Goal: Transaction & Acquisition: Purchase product/service

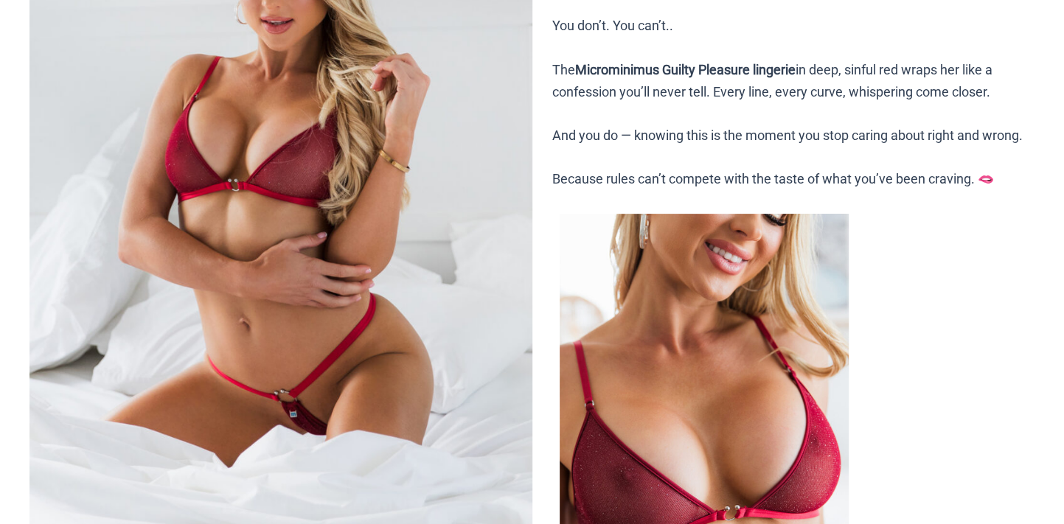
scroll to position [442, 0]
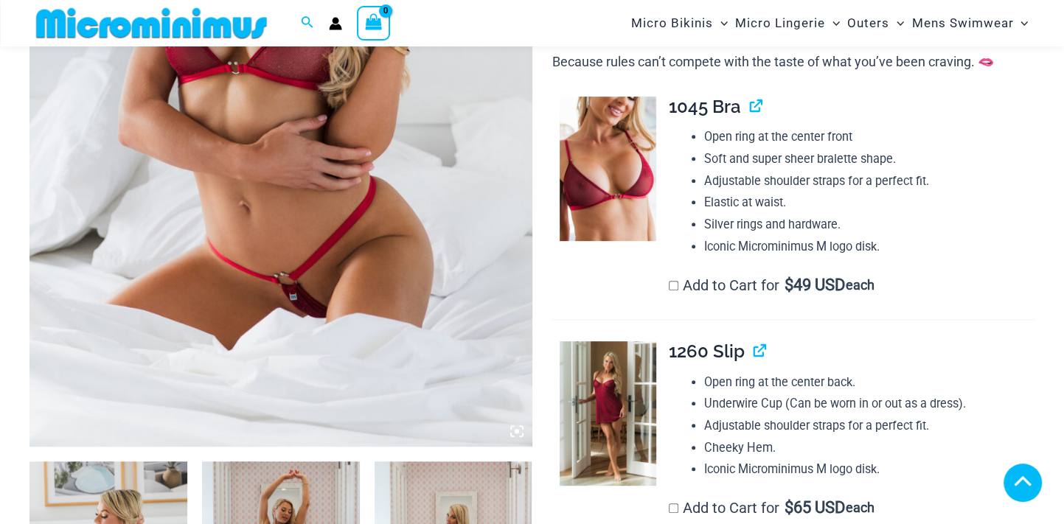
drag, startPoint x: 1064, startPoint y: 19, endPoint x: 1073, endPoint y: 31, distance: 14.3
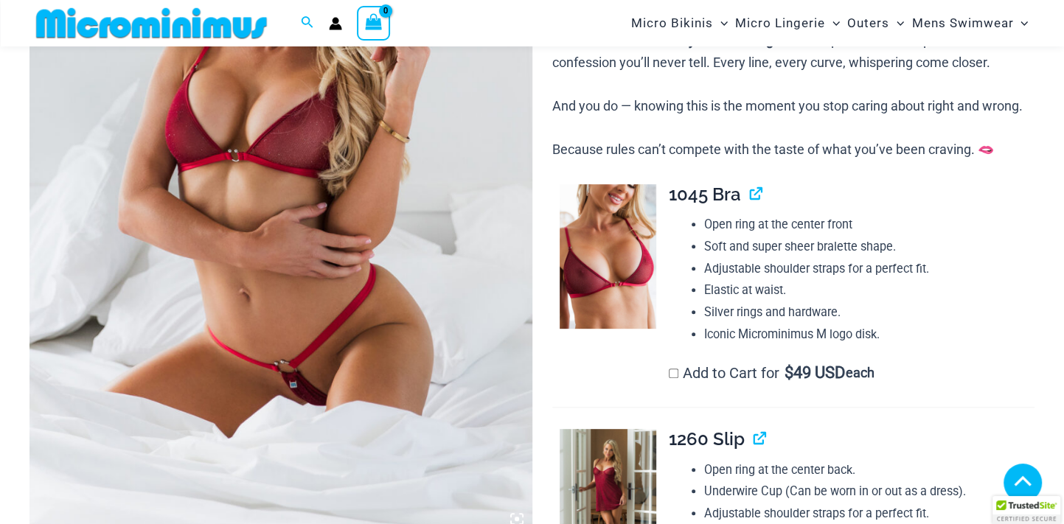
click at [350, 335] on img at bounding box center [280, 156] width 503 height 753
click at [363, 326] on img at bounding box center [280, 156] width 503 height 753
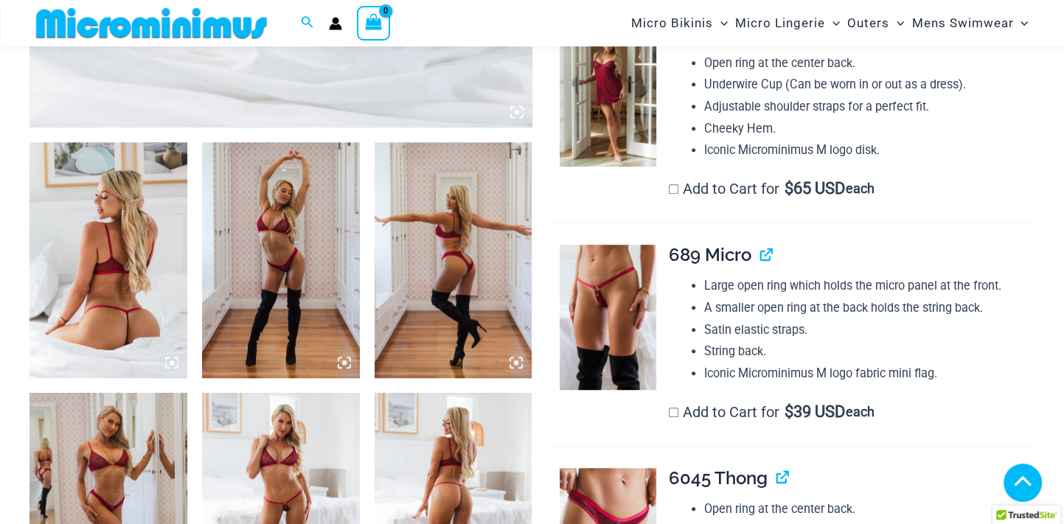
scroll to position [799, 0]
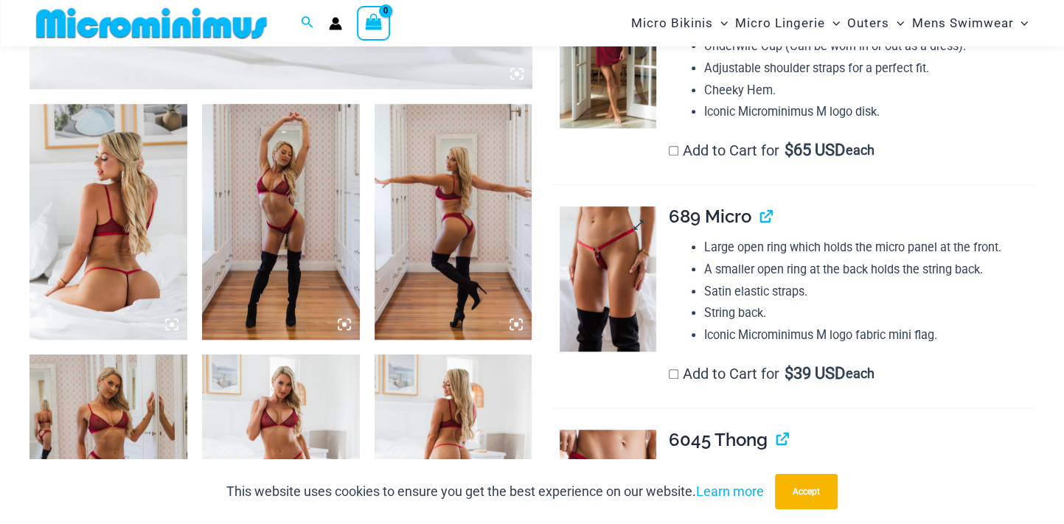
click at [605, 285] on img at bounding box center [608, 278] width 97 height 144
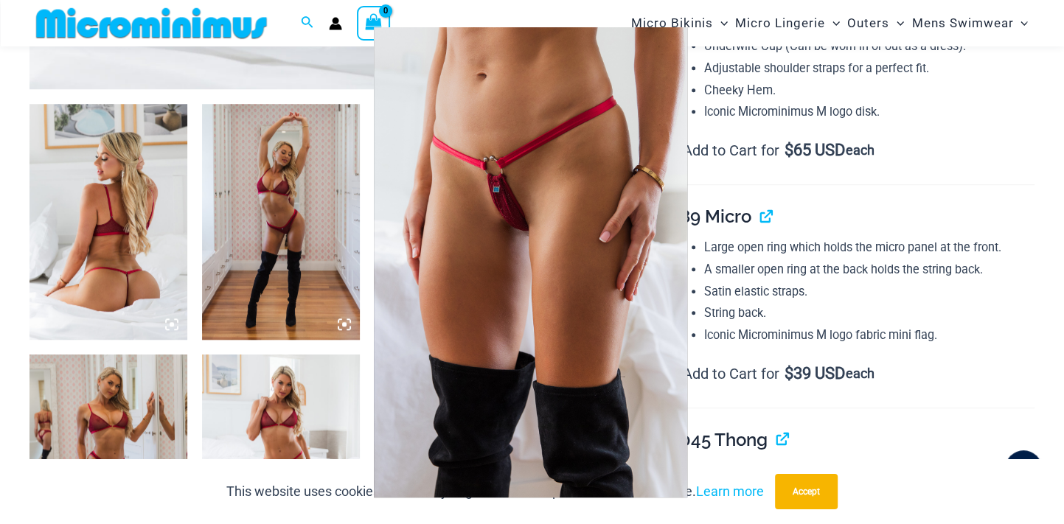
click at [574, 189] on img at bounding box center [530, 262] width 313 height 470
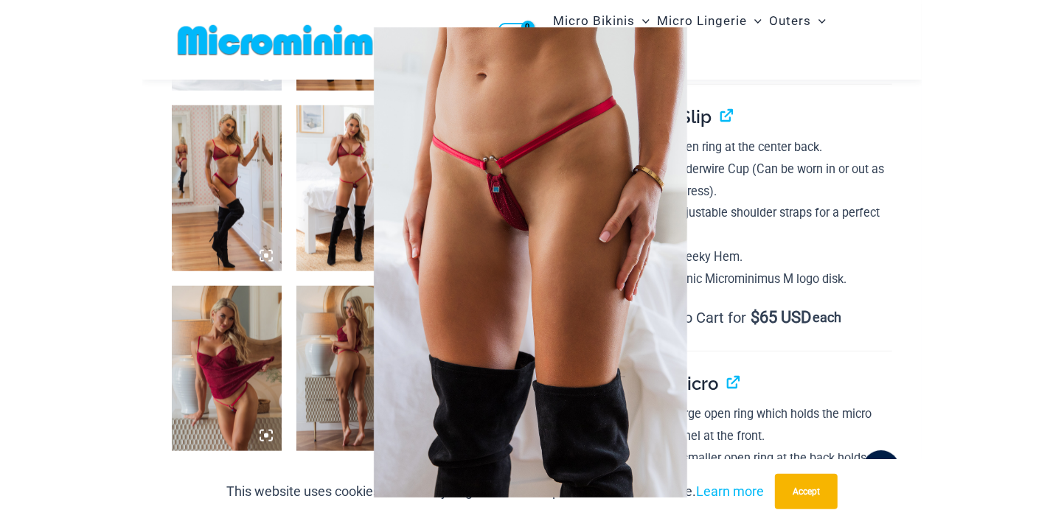
scroll to position [294, 0]
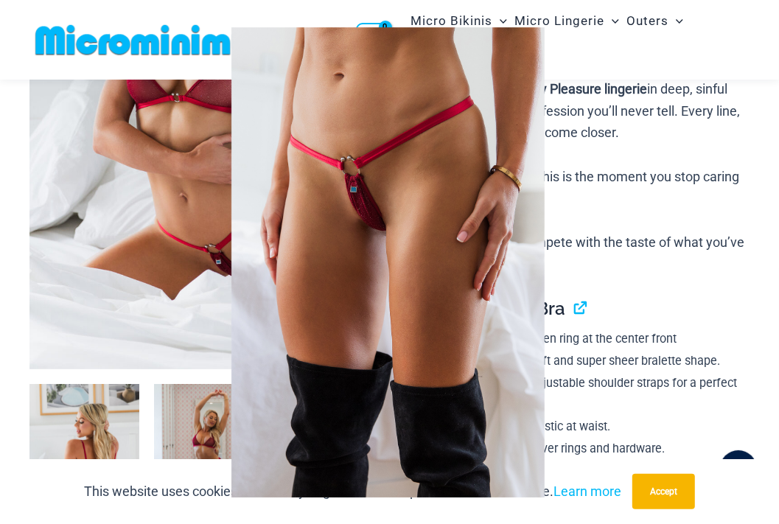
drag, startPoint x: 750, startPoint y: 32, endPoint x: 544, endPoint y: 57, distance: 207.9
click at [544, 57] on img at bounding box center [387, 262] width 313 height 470
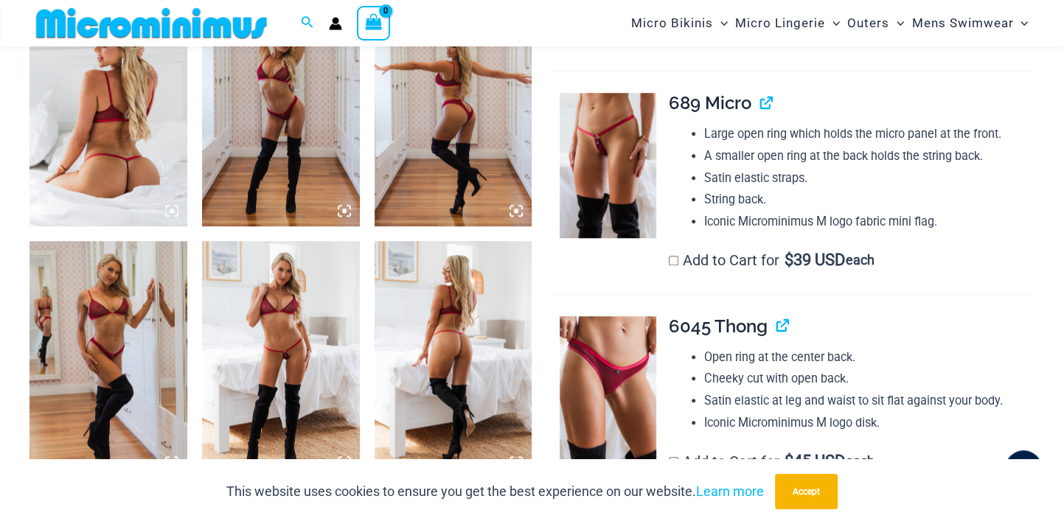
scroll to position [455, 0]
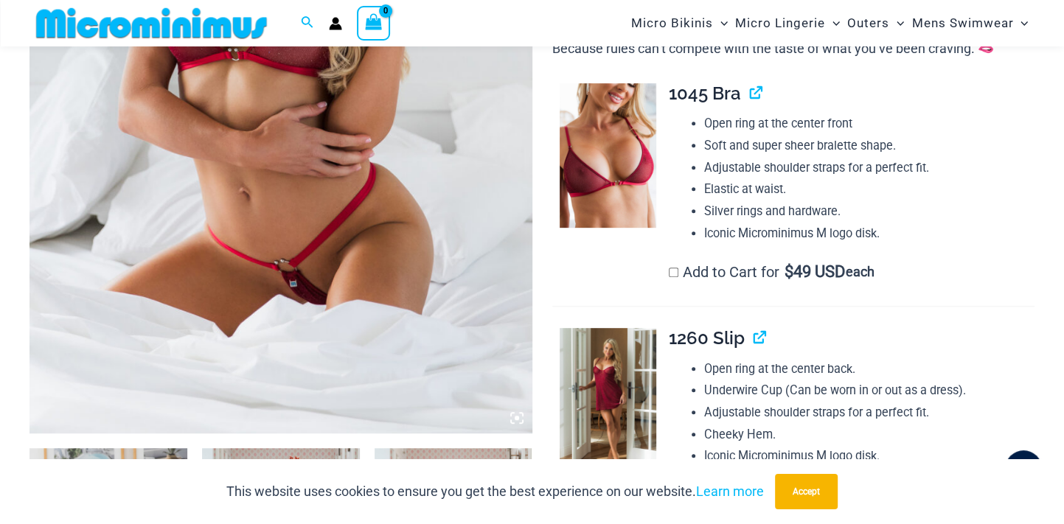
click at [235, 349] on img at bounding box center [280, 55] width 503 height 753
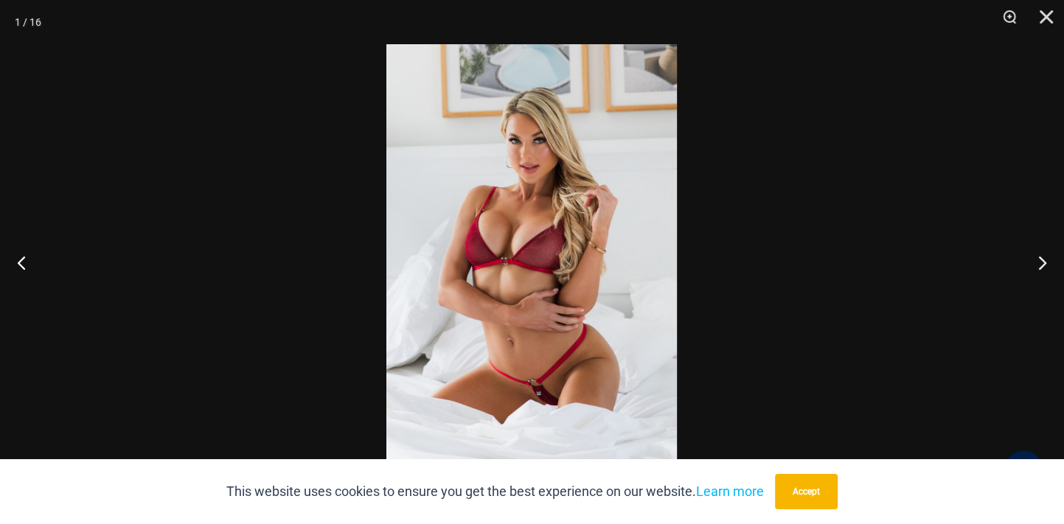
click at [506, 311] on img at bounding box center [531, 262] width 290 height 436
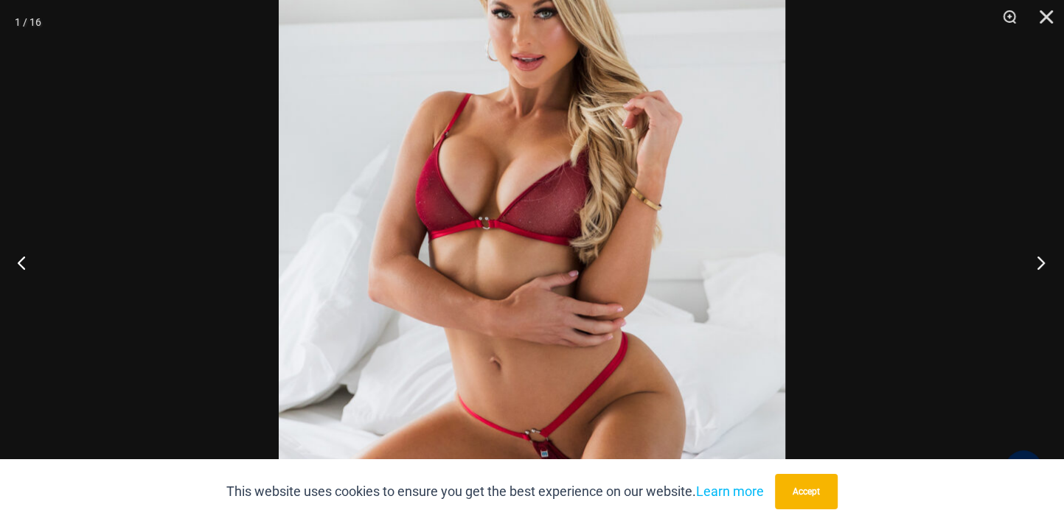
click at [1039, 262] on button "Next" at bounding box center [1035, 263] width 55 height 74
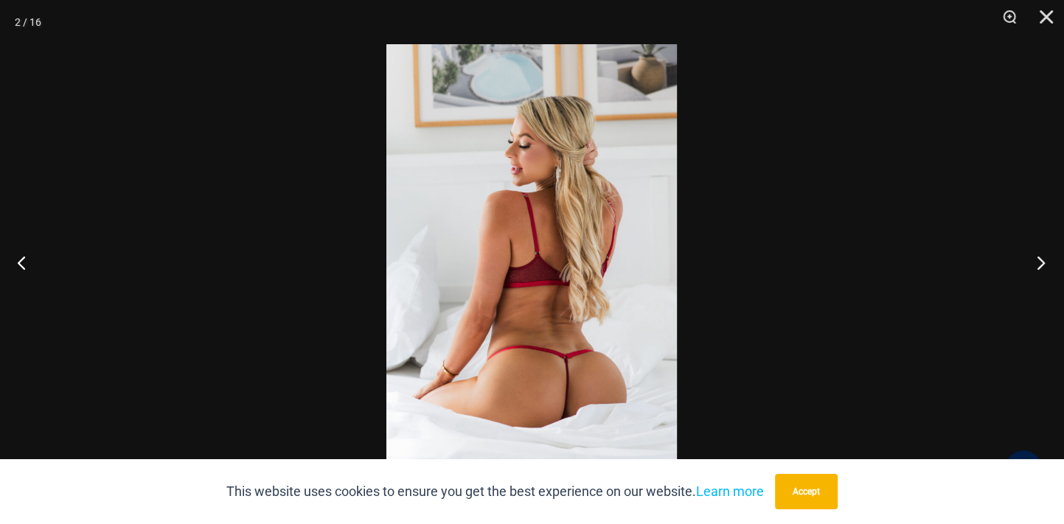
click at [1039, 262] on button "Next" at bounding box center [1035, 263] width 55 height 74
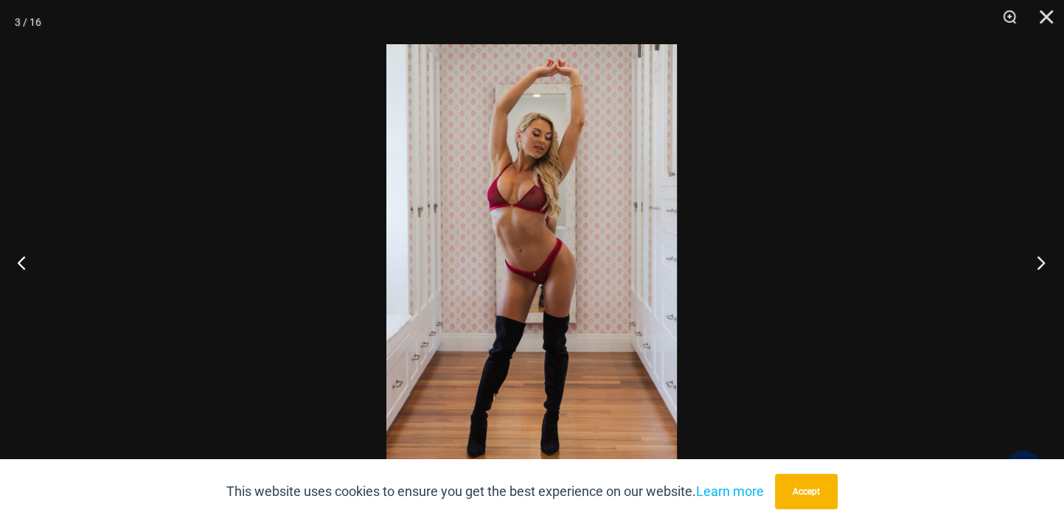
click at [1039, 262] on button "Next" at bounding box center [1035, 263] width 55 height 74
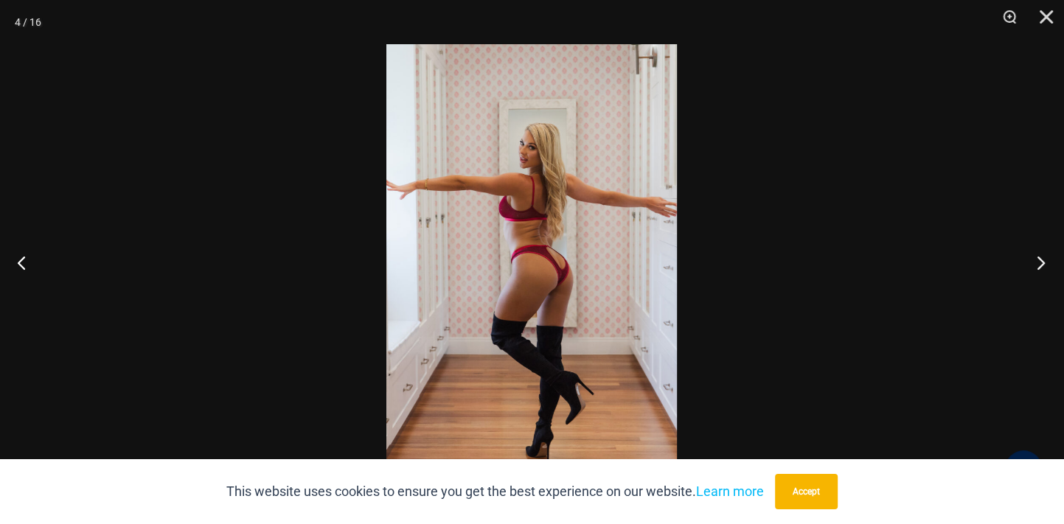
click at [1039, 262] on button "Next" at bounding box center [1035, 263] width 55 height 74
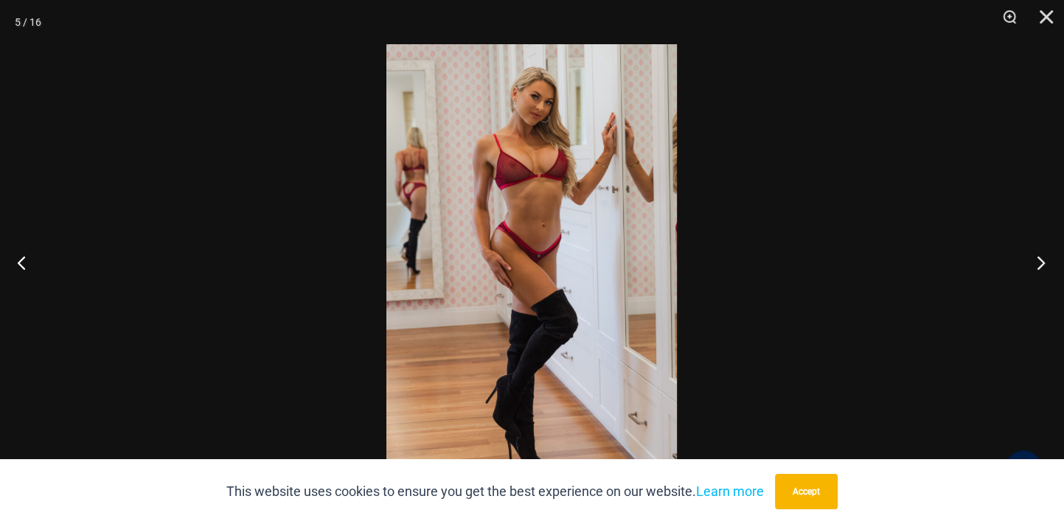
click at [1039, 262] on button "Next" at bounding box center [1035, 263] width 55 height 74
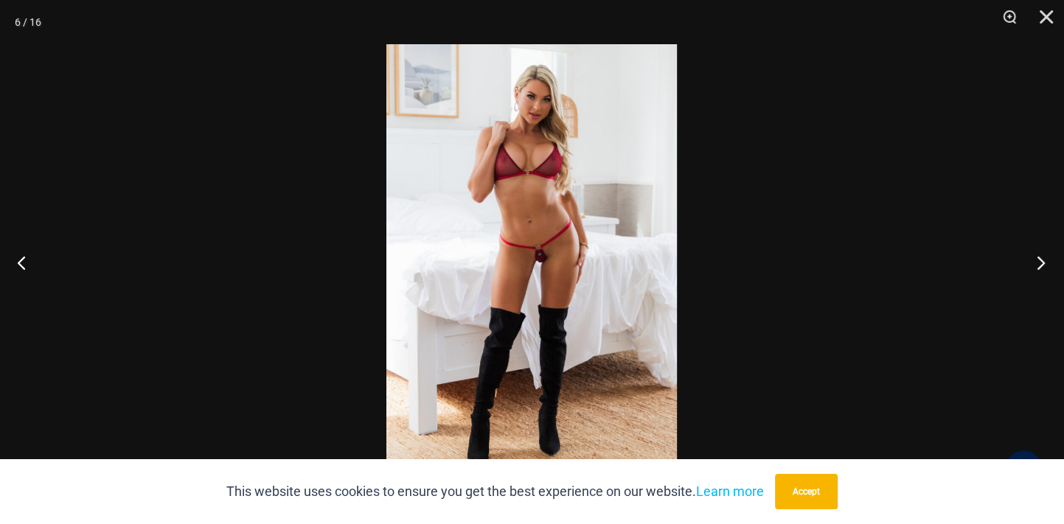
click at [1039, 262] on button "Next" at bounding box center [1035, 263] width 55 height 74
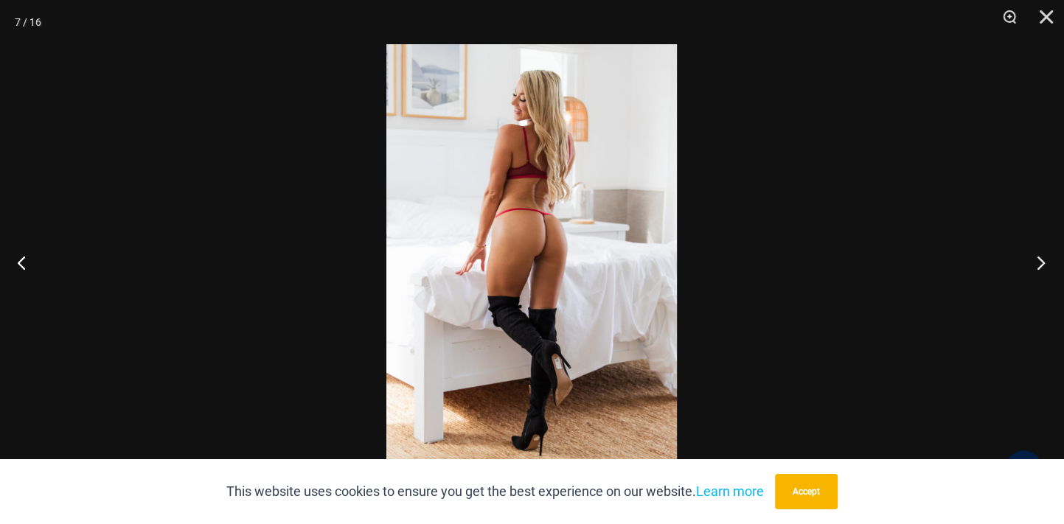
click at [1039, 262] on button "Next" at bounding box center [1035, 263] width 55 height 74
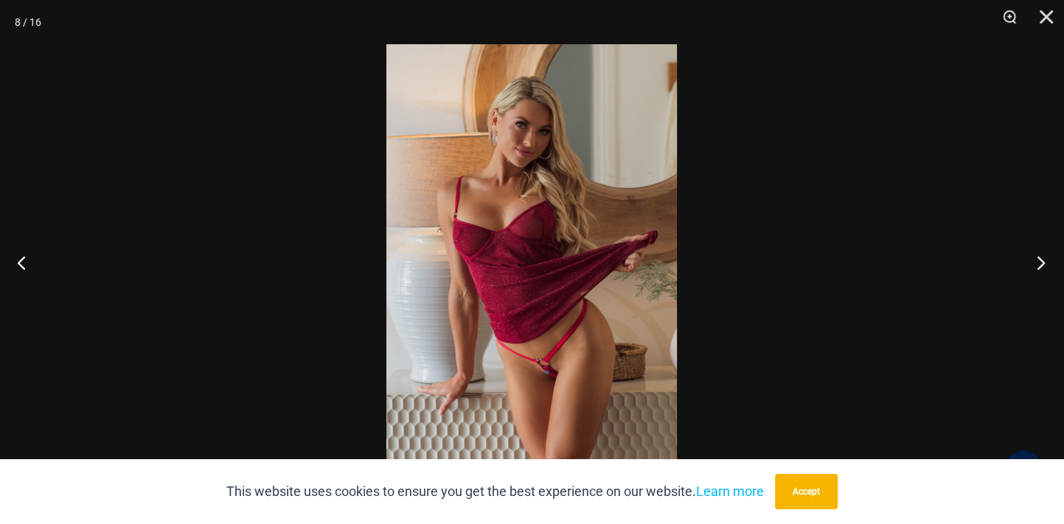
click at [1039, 262] on button "Next" at bounding box center [1035, 263] width 55 height 74
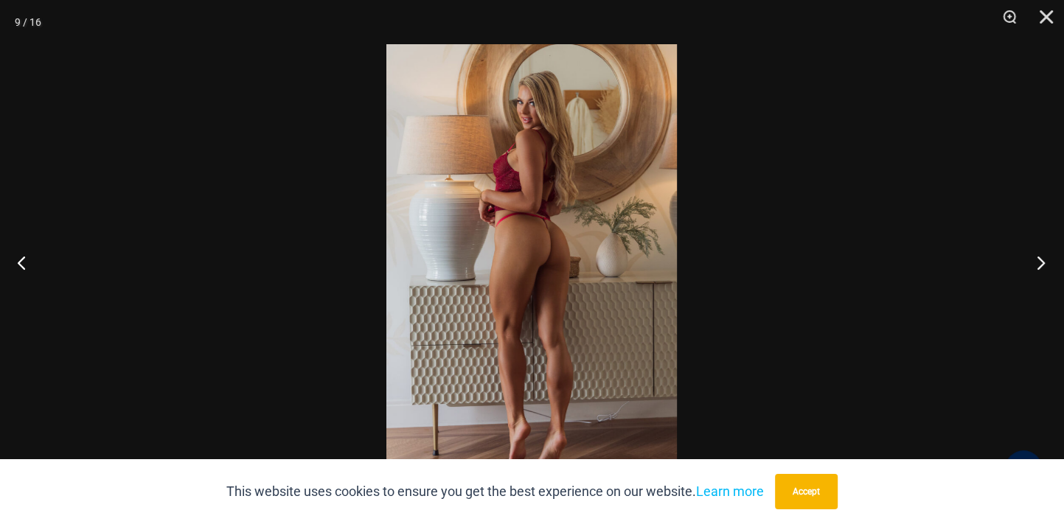
click at [1039, 262] on button "Next" at bounding box center [1035, 263] width 55 height 74
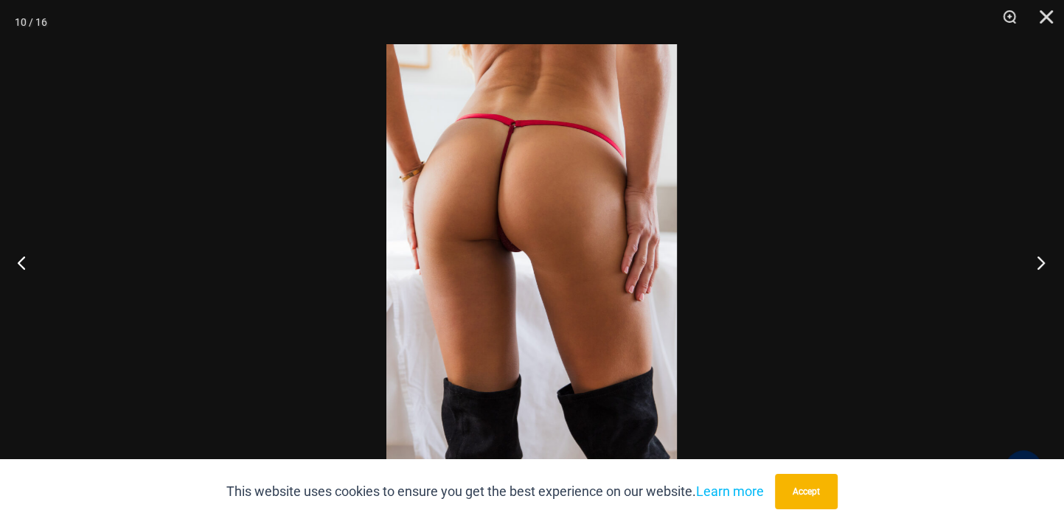
click at [1039, 262] on button "Next" at bounding box center [1035, 263] width 55 height 74
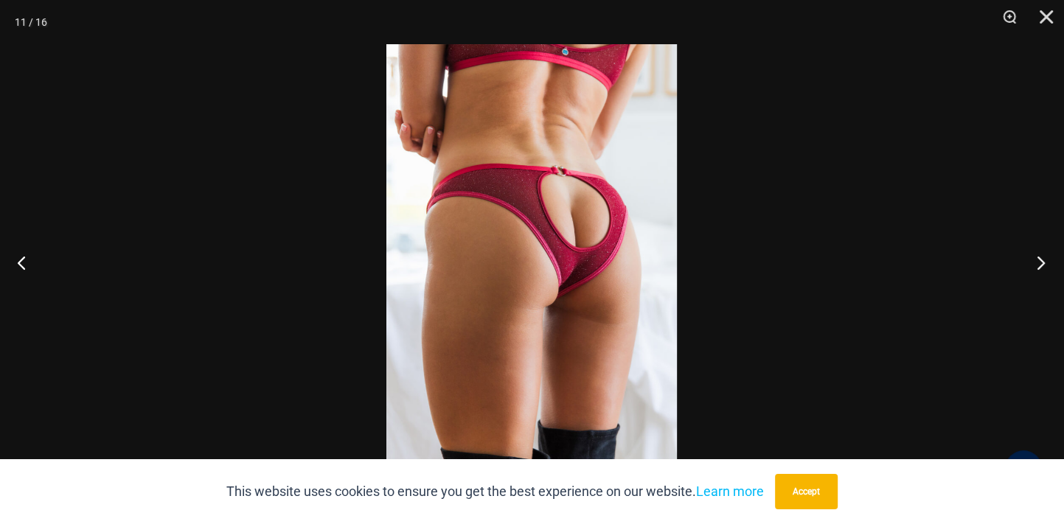
click at [1039, 262] on button "Next" at bounding box center [1035, 263] width 55 height 74
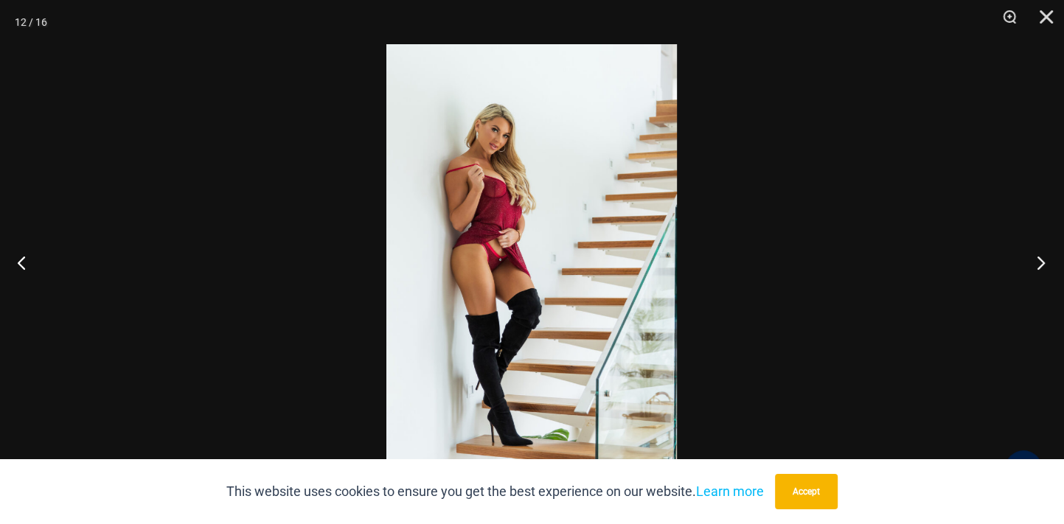
click at [1039, 262] on button "Next" at bounding box center [1035, 263] width 55 height 74
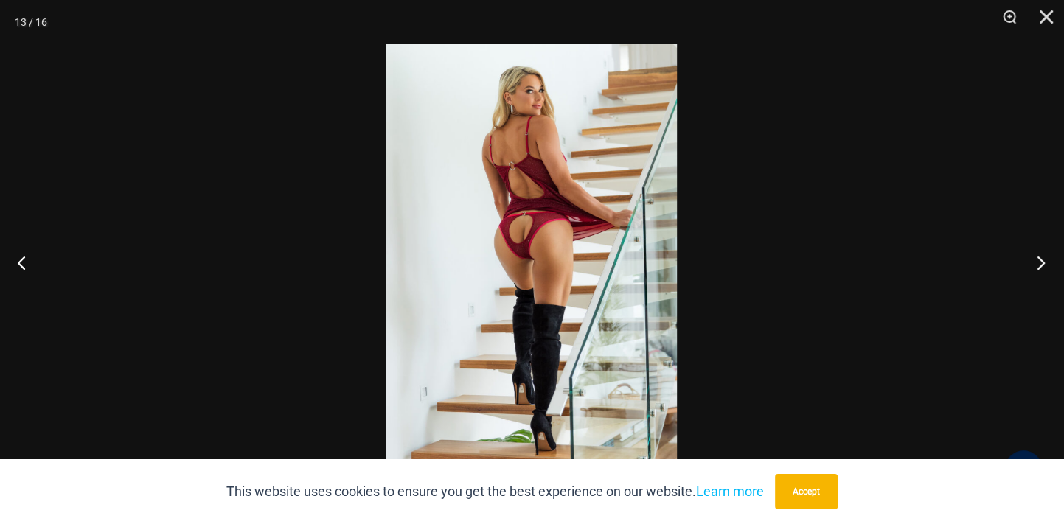
click at [1039, 262] on button "Next" at bounding box center [1035, 263] width 55 height 74
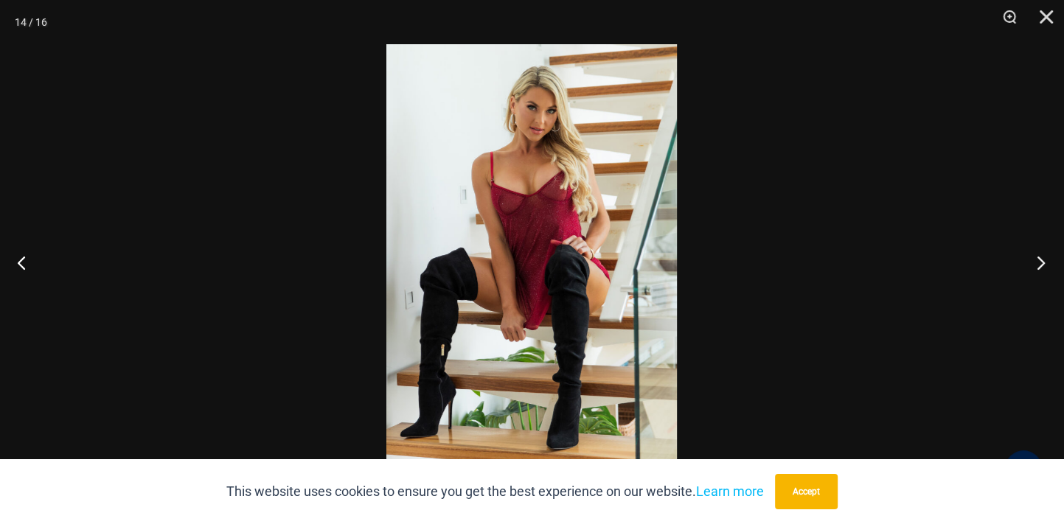
click at [1039, 262] on button "Next" at bounding box center [1035, 263] width 55 height 74
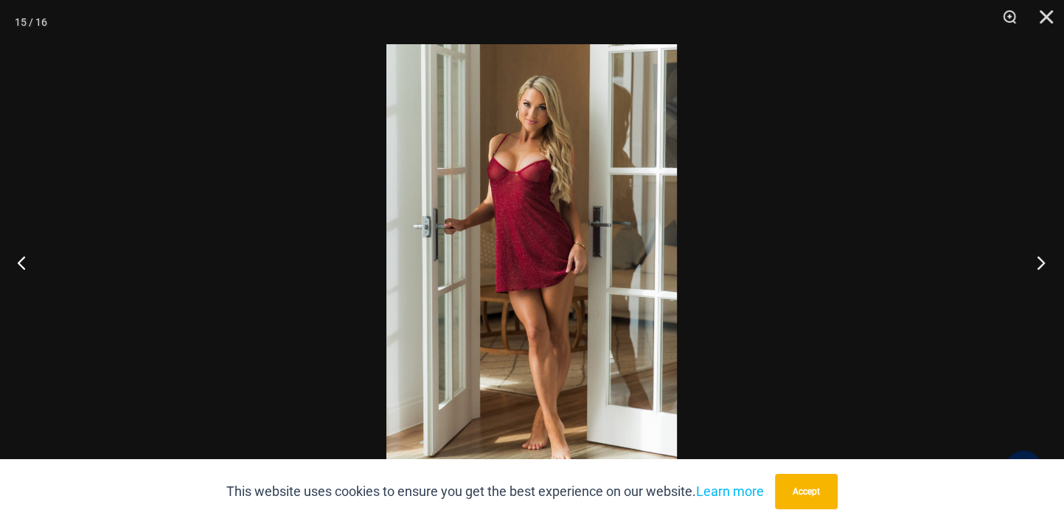
click at [1039, 262] on button "Next" at bounding box center [1035, 263] width 55 height 74
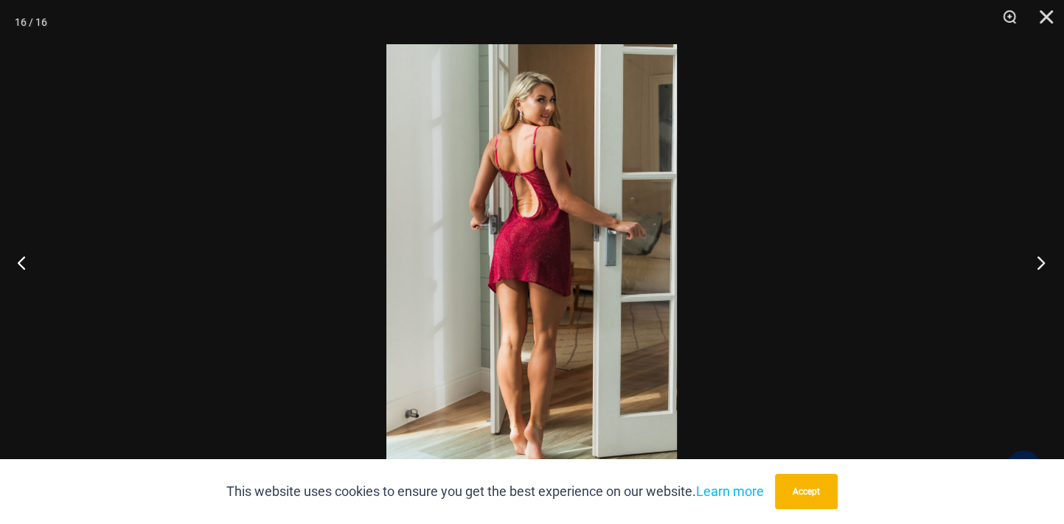
click at [1039, 262] on button "Next" at bounding box center [1035, 263] width 55 height 74
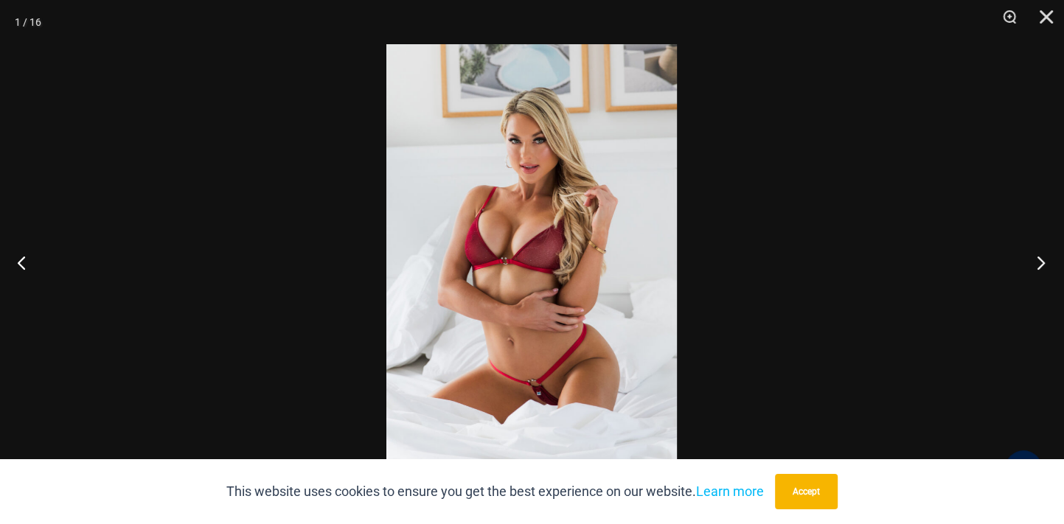
click at [1039, 262] on button "Next" at bounding box center [1035, 263] width 55 height 74
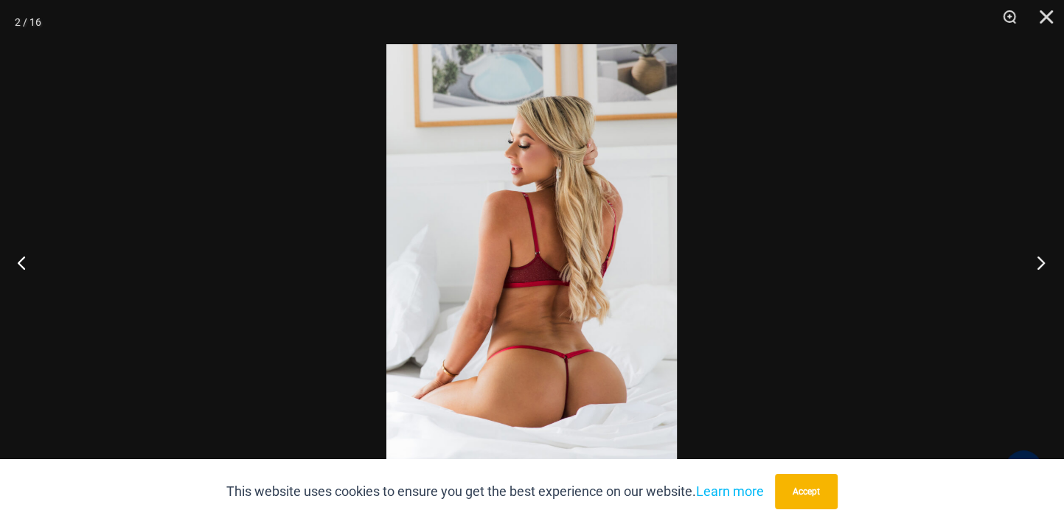
click at [1039, 262] on button "Next" at bounding box center [1035, 263] width 55 height 74
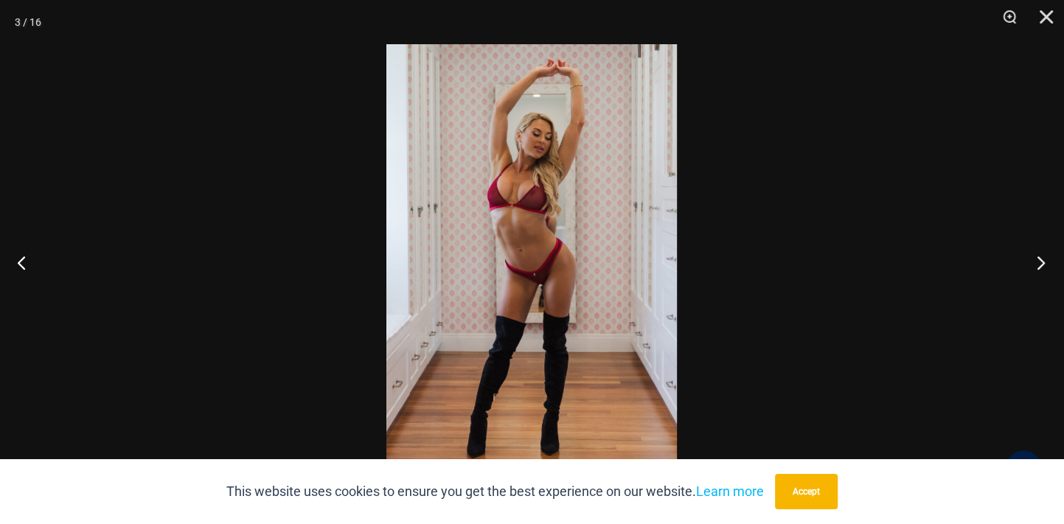
click at [1039, 262] on button "Next" at bounding box center [1035, 263] width 55 height 74
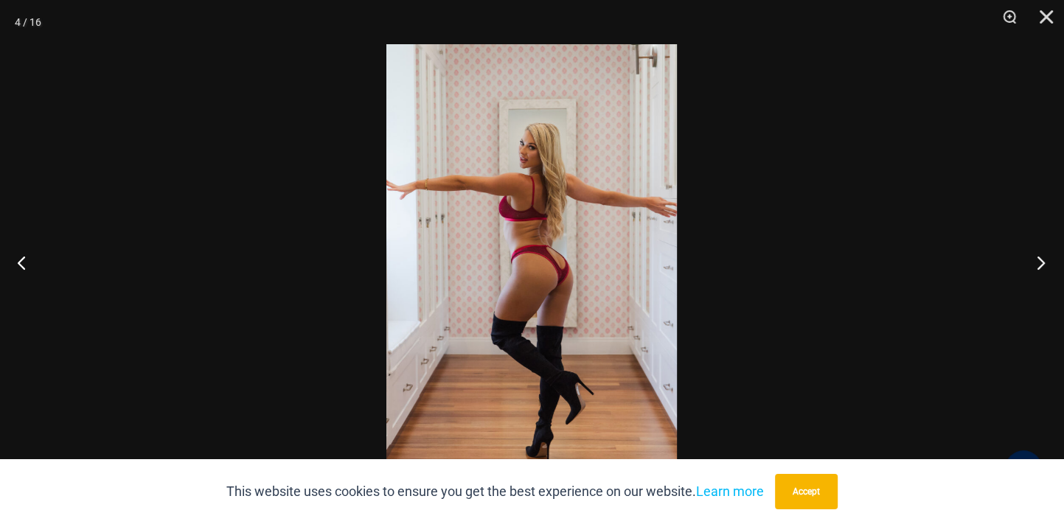
click at [1039, 262] on button "Next" at bounding box center [1035, 263] width 55 height 74
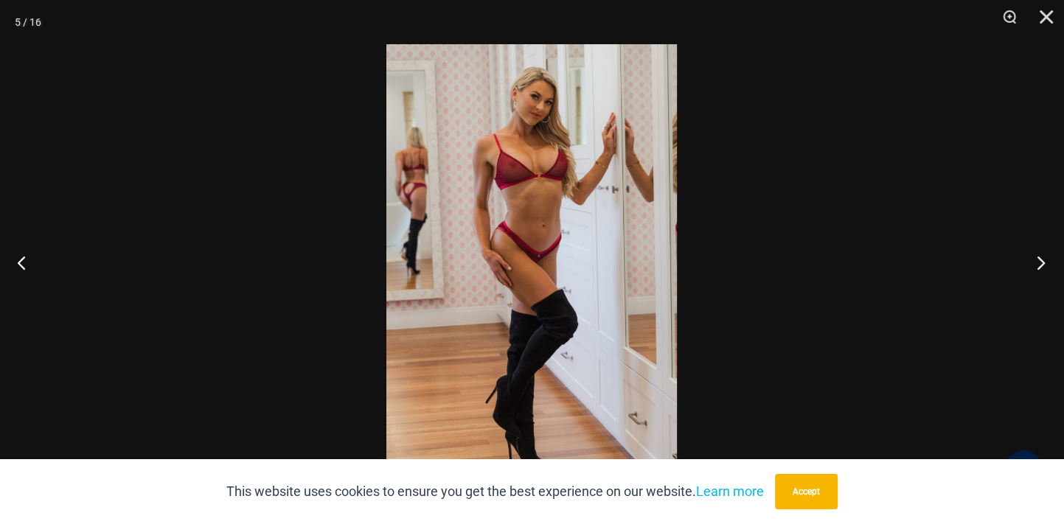
click at [1039, 262] on button "Next" at bounding box center [1035, 263] width 55 height 74
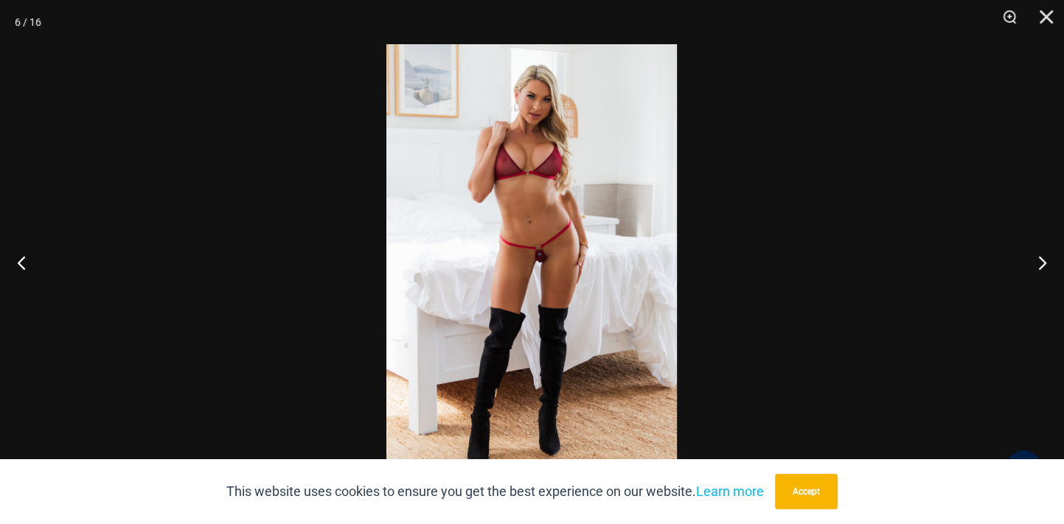
click at [477, 285] on img at bounding box center [531, 262] width 290 height 436
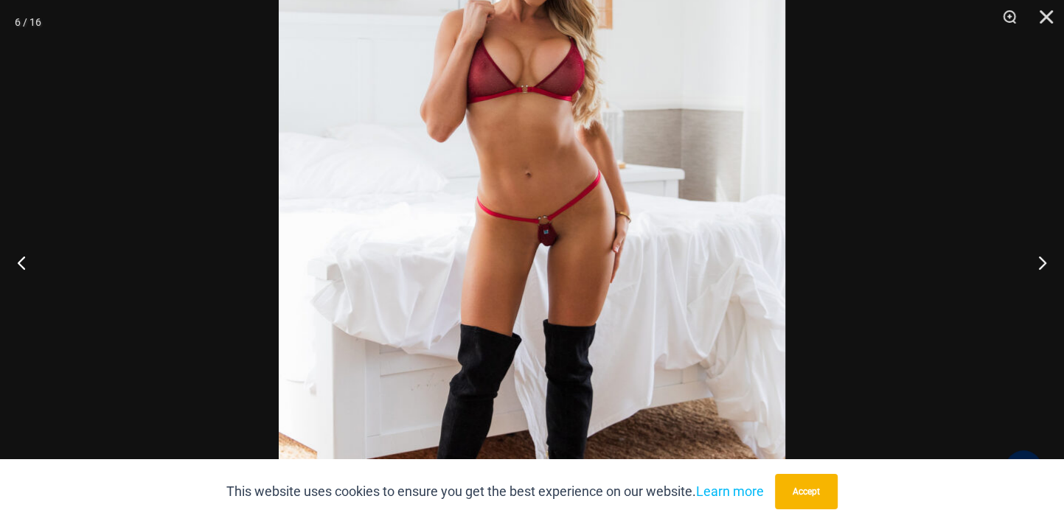
click at [617, 290] on img at bounding box center [532, 245] width 506 height 759
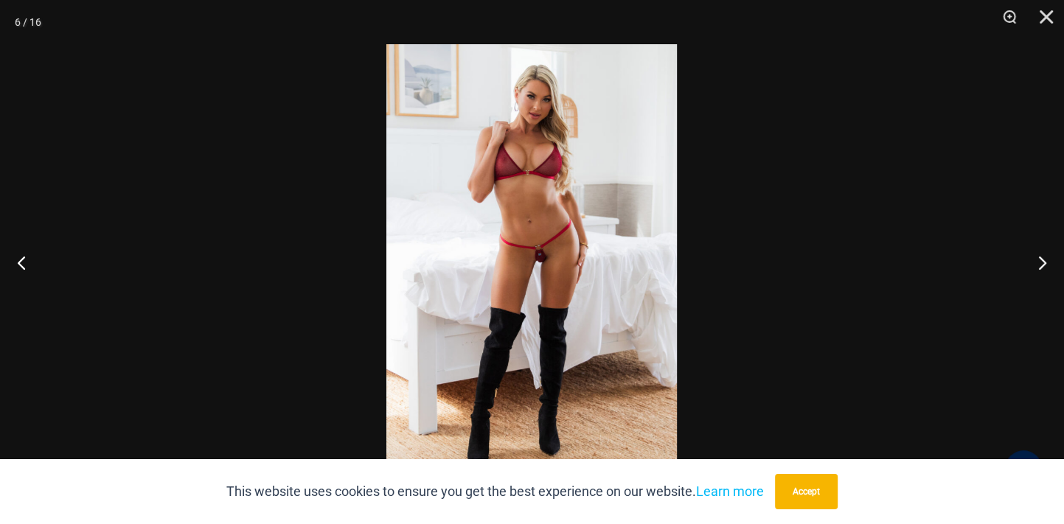
click at [617, 290] on img at bounding box center [531, 262] width 290 height 436
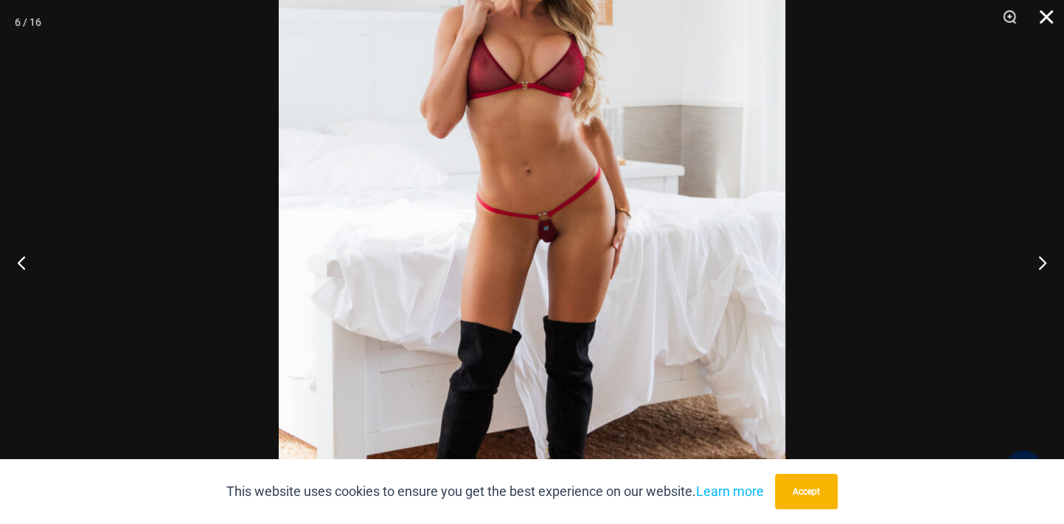
click at [1039, 13] on button "Close" at bounding box center [1040, 22] width 37 height 44
